Goal: Transaction & Acquisition: Purchase product/service

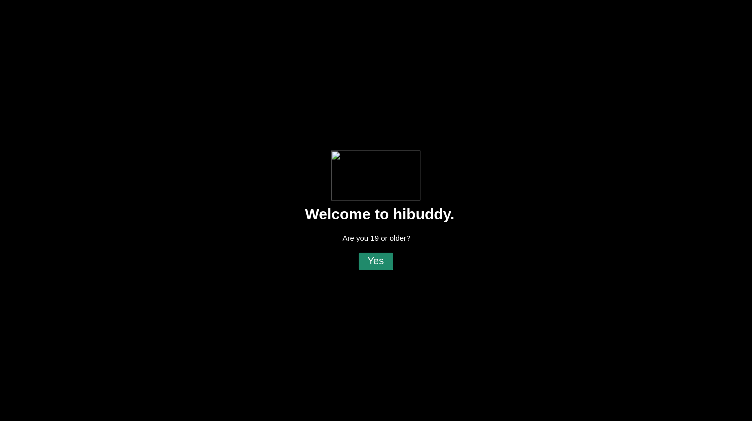
drag, startPoint x: 384, startPoint y: 263, endPoint x: 385, endPoint y: 253, distance: 10.5
click at [385, 253] on flt-glass-pane at bounding box center [376, 210] width 752 height 421
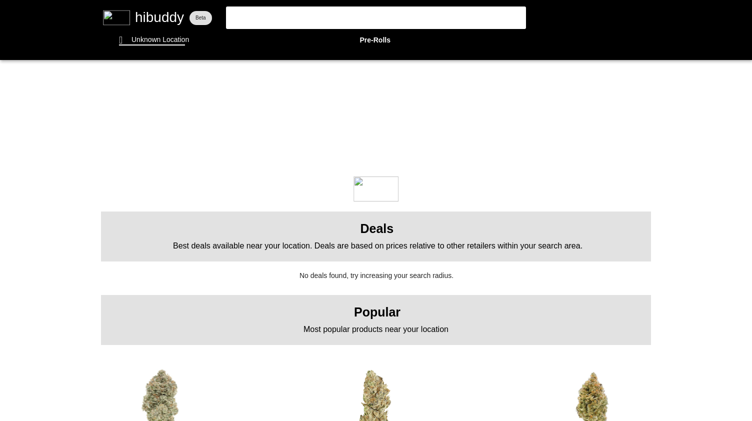
click at [359, 43] on flt-glass-pane at bounding box center [376, 210] width 752 height 421
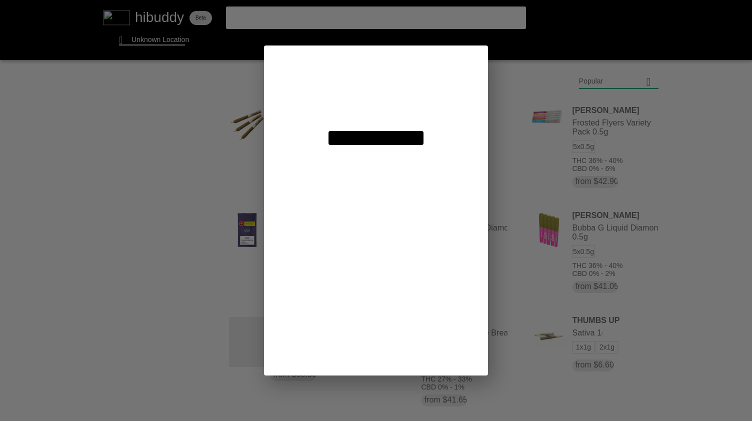
click at [149, 42] on flt-glass-pane at bounding box center [376, 210] width 752 height 421
click at [377, 89] on flt-glass-pane at bounding box center [376, 210] width 752 height 421
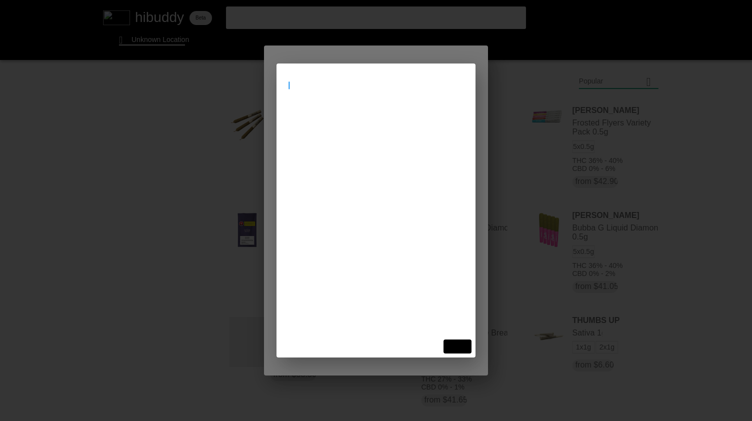
type input "6"
type input "[STREET_ADDRESS]"
click at [375, 119] on flt-glass-pane at bounding box center [376, 210] width 752 height 421
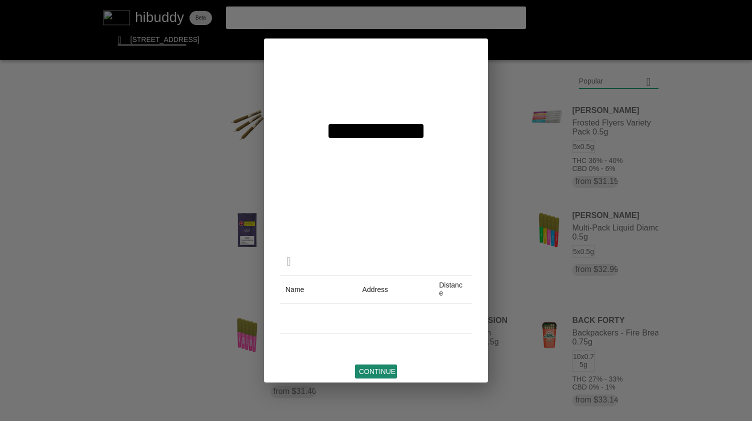
click at [371, 377] on flt-glass-pane at bounding box center [376, 210] width 752 height 421
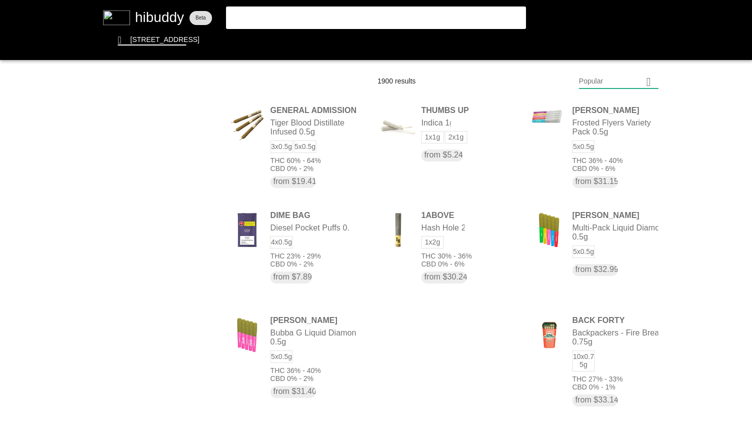
click at [620, 82] on flt-glass-pane at bounding box center [376, 210] width 752 height 421
drag, startPoint x: 632, startPoint y: 277, endPoint x: 651, endPoint y: 113, distance: 165.1
drag, startPoint x: 651, startPoint y: 113, endPoint x: 619, endPoint y: 357, distance: 246.1
click at [619, 357] on flt-glass-pane at bounding box center [376, 210] width 752 height 421
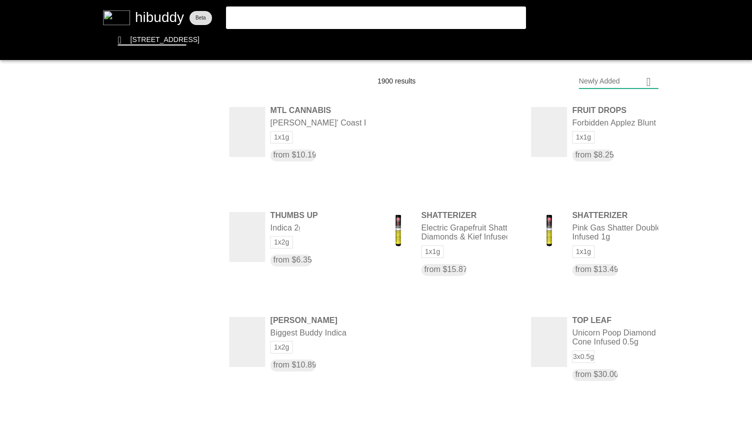
click at [491, 139] on flt-glass-pane at bounding box center [376, 210] width 752 height 421
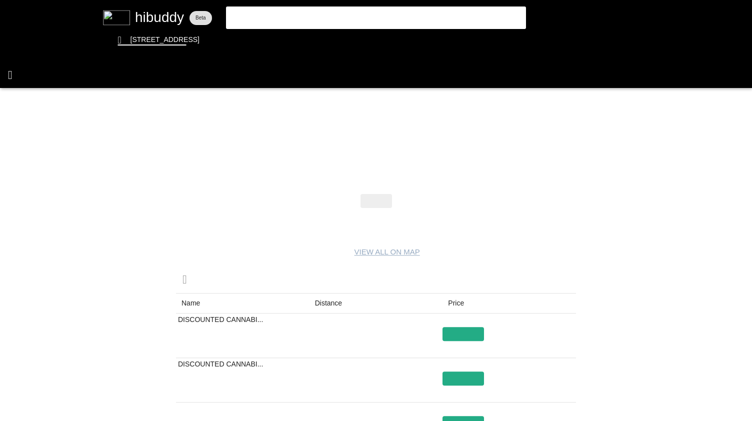
click at [24, 82] on flt-glass-pane at bounding box center [376, 210] width 752 height 421
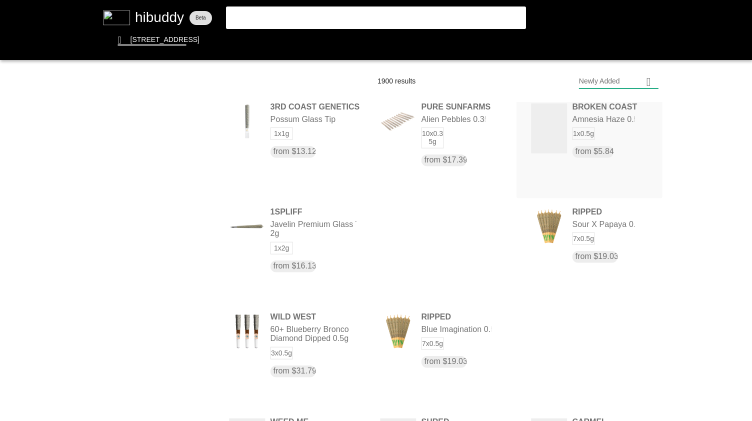
click at [628, 110] on flt-glass-pane at bounding box center [376, 210] width 752 height 421
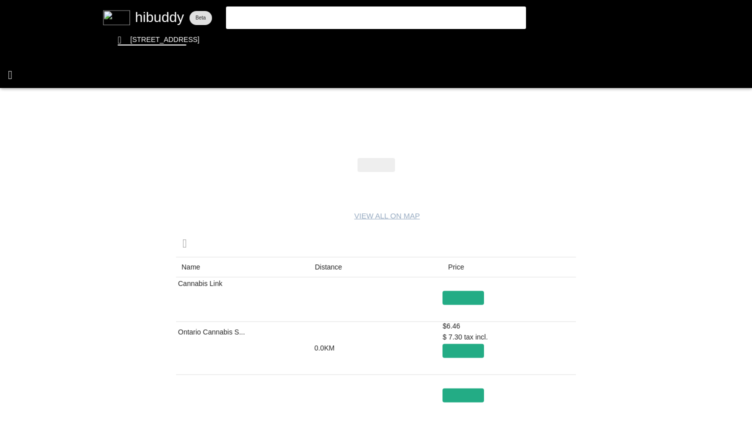
click at [21, 76] on flt-glass-pane at bounding box center [376, 210] width 752 height 421
